Goal: Navigation & Orientation: Find specific page/section

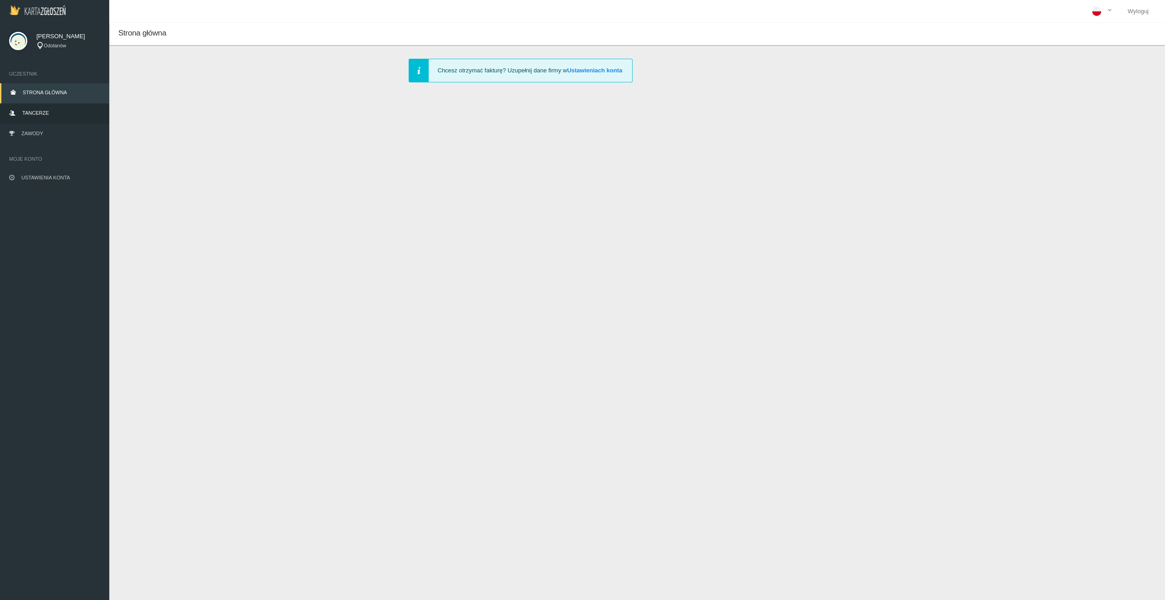
click at [59, 118] on link "Tancerze" at bounding box center [54, 114] width 109 height 20
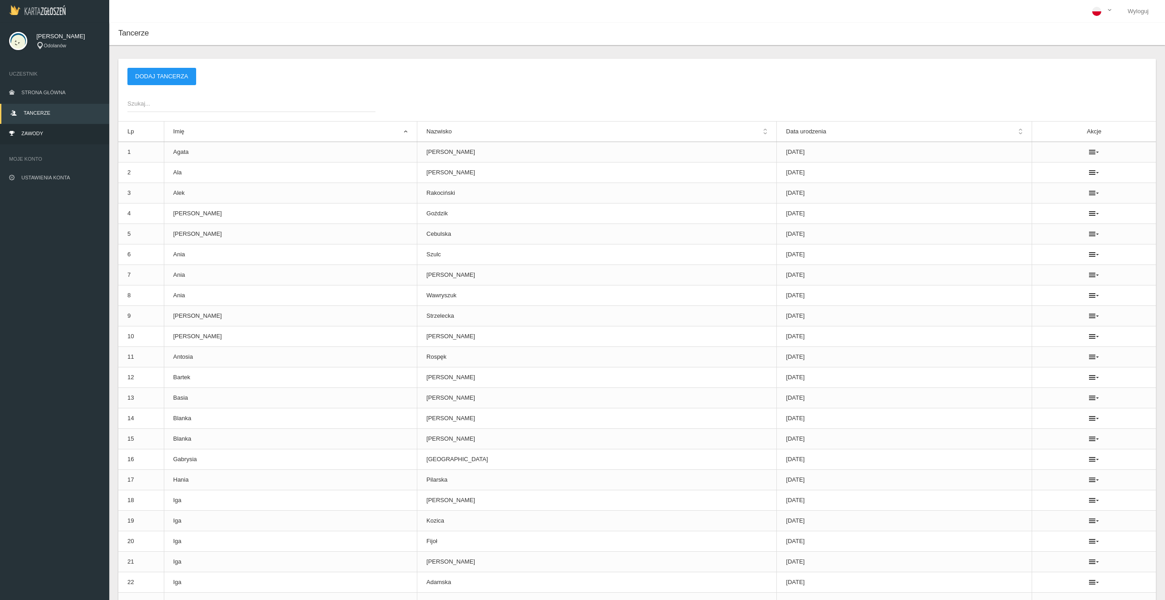
click at [55, 134] on link "Zawody" at bounding box center [54, 134] width 109 height 20
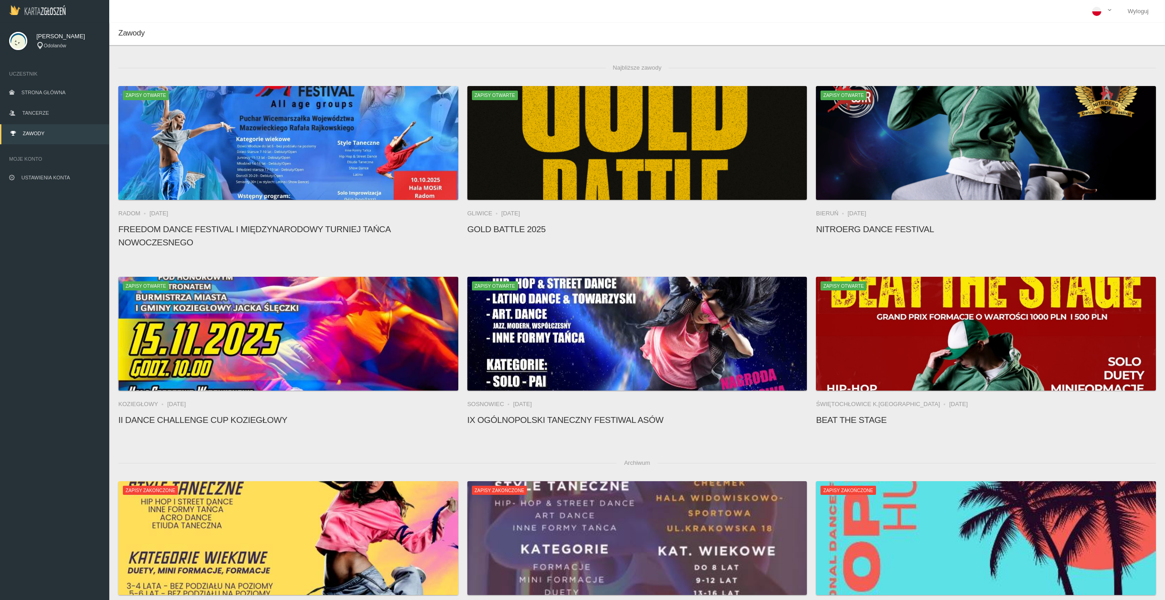
scroll to position [8582, 0]
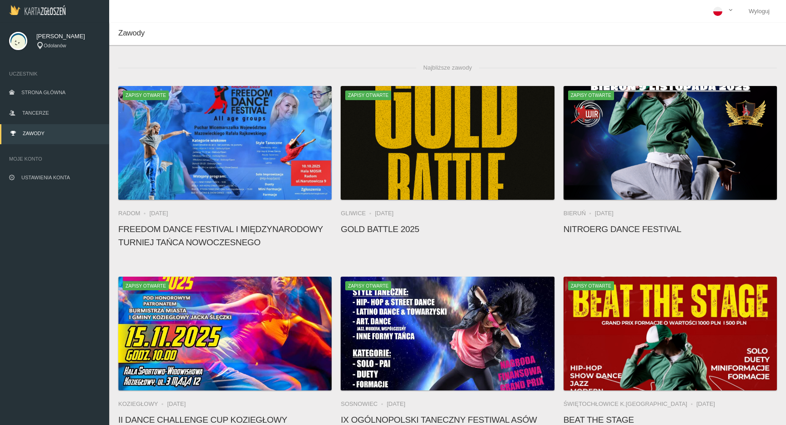
scroll to position [23, 0]
